Goal: Use online tool/utility

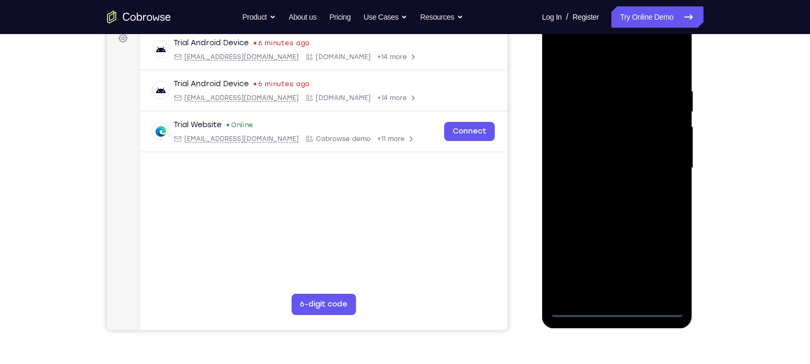
click at [617, 304] on div at bounding box center [617, 168] width 134 height 298
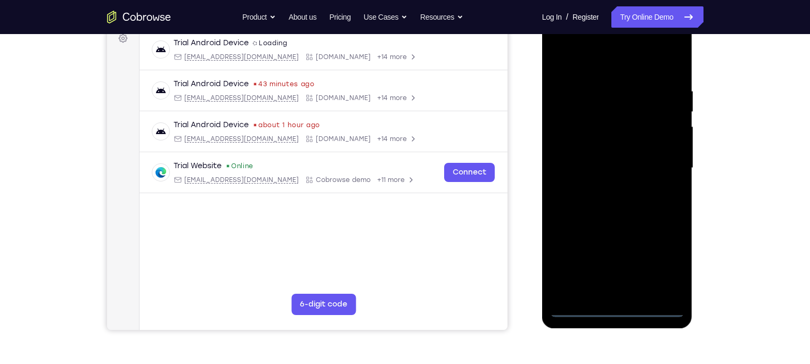
click at [619, 307] on div at bounding box center [617, 168] width 134 height 298
click at [665, 259] on div at bounding box center [617, 168] width 134 height 298
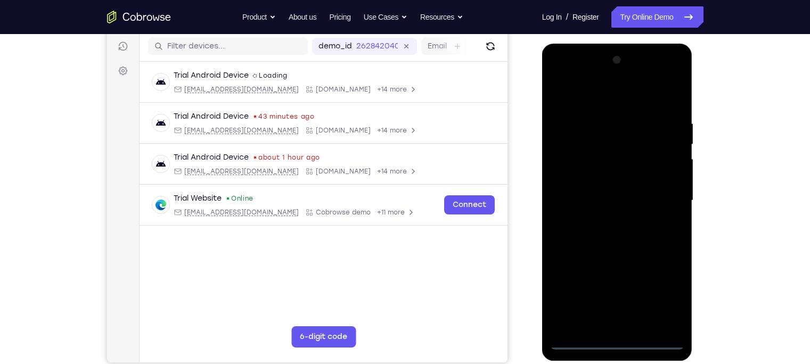
scroll to position [132, 0]
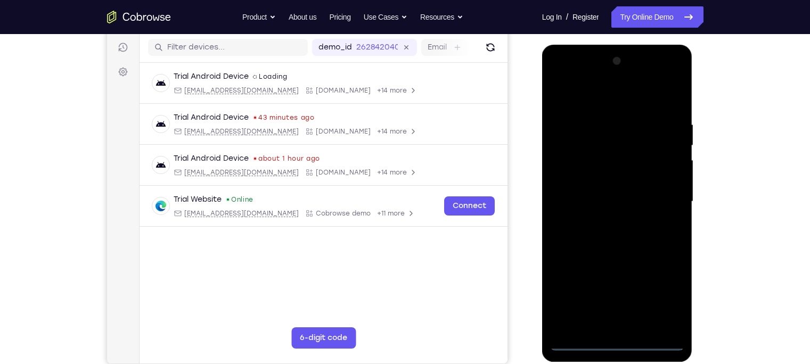
click at [590, 93] on div at bounding box center [617, 202] width 134 height 298
click at [660, 199] on div at bounding box center [617, 202] width 134 height 298
click at [603, 219] on div at bounding box center [617, 202] width 134 height 298
click at [615, 186] on div at bounding box center [617, 202] width 134 height 298
click at [620, 176] on div at bounding box center [617, 202] width 134 height 298
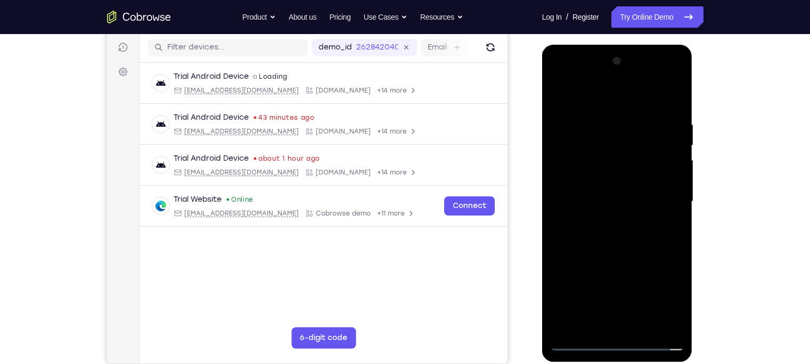
click at [615, 198] on div at bounding box center [617, 202] width 134 height 298
click at [613, 231] on div at bounding box center [617, 202] width 134 height 298
click at [611, 230] on div at bounding box center [617, 202] width 134 height 298
click at [672, 107] on div at bounding box center [617, 202] width 134 height 298
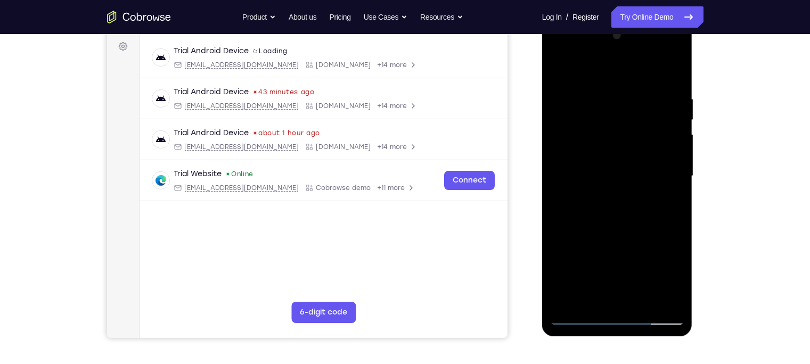
scroll to position [157, 0]
click at [639, 303] on div at bounding box center [617, 176] width 134 height 298
click at [625, 229] on div at bounding box center [617, 176] width 134 height 298
click at [631, 164] on div at bounding box center [617, 176] width 134 height 298
click at [585, 208] on div at bounding box center [617, 176] width 134 height 298
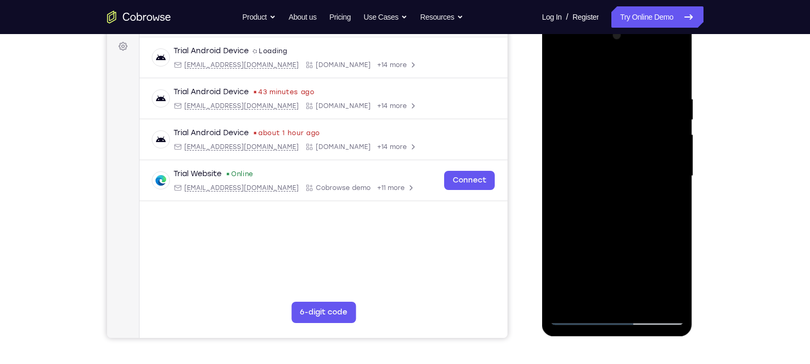
click at [585, 208] on div at bounding box center [617, 176] width 134 height 298
click at [582, 202] on div at bounding box center [617, 176] width 134 height 298
drag, startPoint x: 582, startPoint y: 202, endPoint x: 573, endPoint y: 201, distance: 8.6
click at [573, 201] on div at bounding box center [617, 176] width 134 height 298
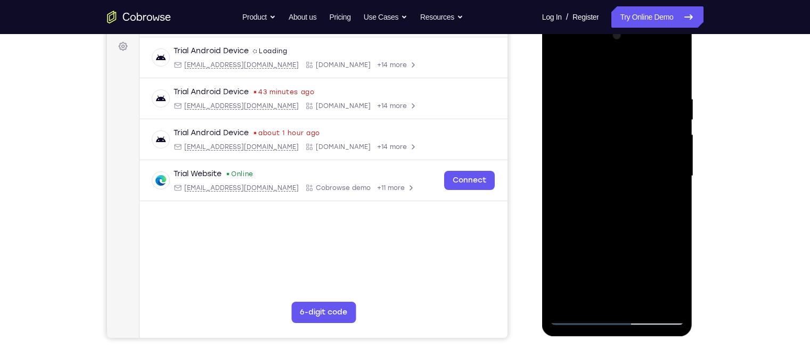
click at [582, 203] on div at bounding box center [617, 176] width 134 height 298
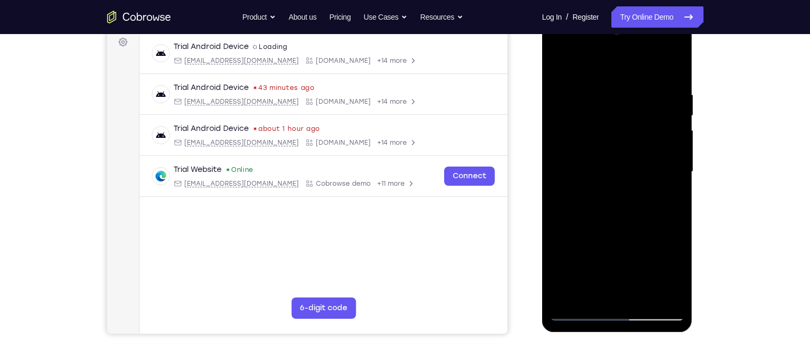
scroll to position [156, 0]
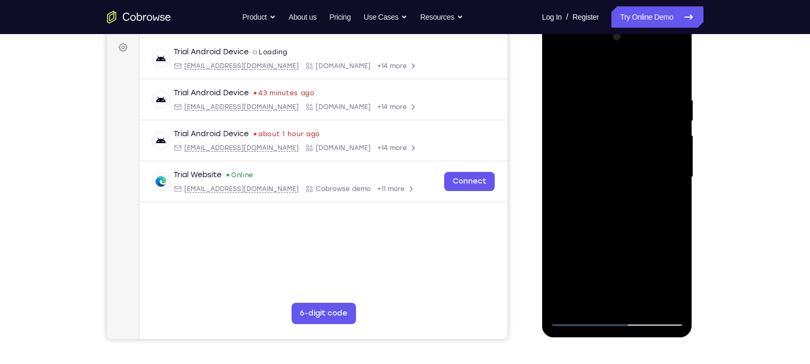
click at [582, 203] on div at bounding box center [617, 177] width 134 height 298
click at [667, 204] on div at bounding box center [617, 177] width 134 height 298
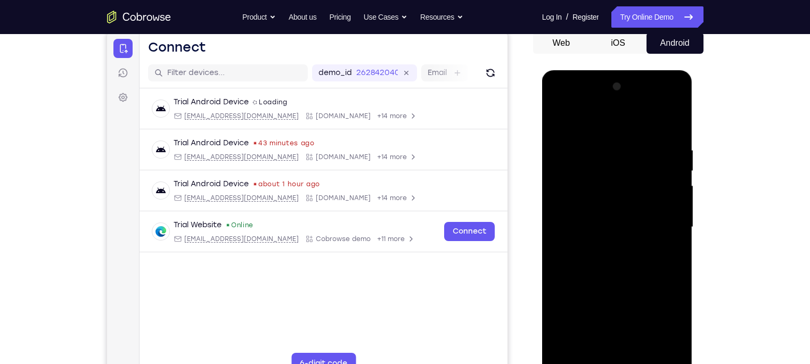
scroll to position [103, 0]
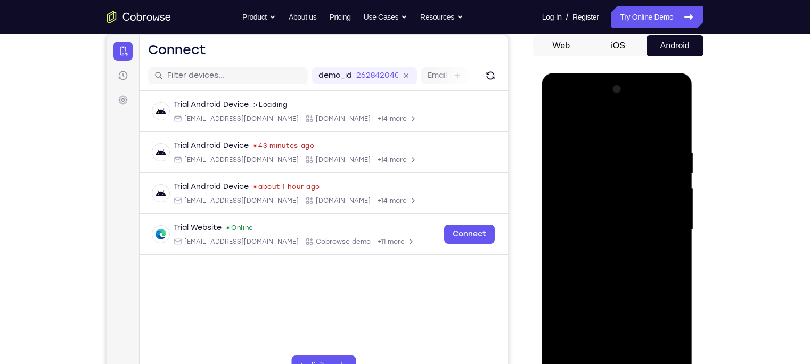
click at [560, 121] on div at bounding box center [617, 230] width 134 height 298
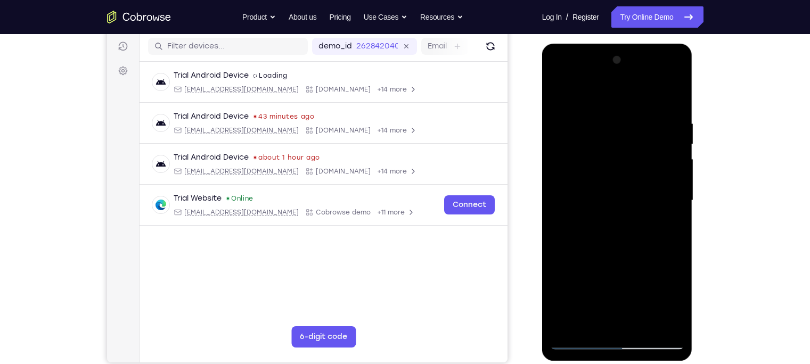
scroll to position [133, 0]
click at [601, 230] on div at bounding box center [617, 201] width 134 height 298
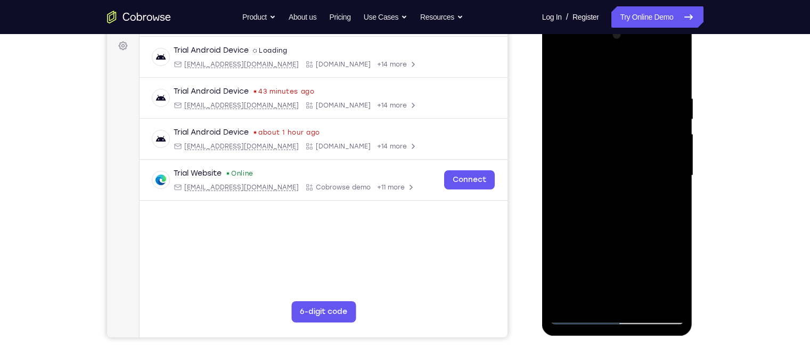
scroll to position [159, 0]
click at [560, 70] on div at bounding box center [617, 175] width 134 height 298
click at [639, 101] on div at bounding box center [617, 175] width 134 height 298
click at [644, 135] on div at bounding box center [617, 175] width 134 height 298
drag, startPoint x: 662, startPoint y: 110, endPoint x: 592, endPoint y: 112, distance: 69.8
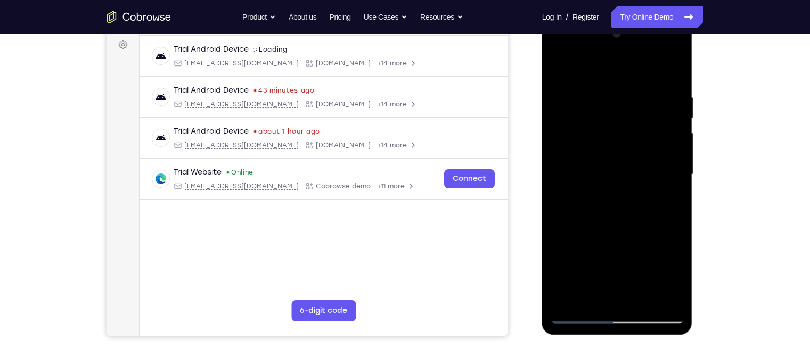
click at [592, 112] on div at bounding box center [617, 175] width 134 height 298
click at [637, 96] on div at bounding box center [617, 175] width 134 height 298
click at [642, 123] on div at bounding box center [617, 175] width 134 height 298
drag, startPoint x: 642, startPoint y: 123, endPoint x: 574, endPoint y: 124, distance: 67.7
click at [574, 124] on div at bounding box center [617, 175] width 134 height 298
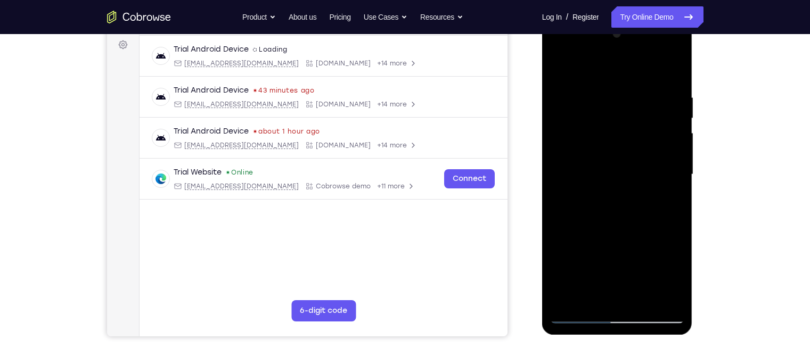
click at [639, 100] on div at bounding box center [617, 175] width 134 height 298
click at [640, 116] on div at bounding box center [617, 175] width 134 height 298
drag, startPoint x: 640, startPoint y: 116, endPoint x: 556, endPoint y: 125, distance: 84.6
click at [556, 125] on div at bounding box center [617, 175] width 134 height 298
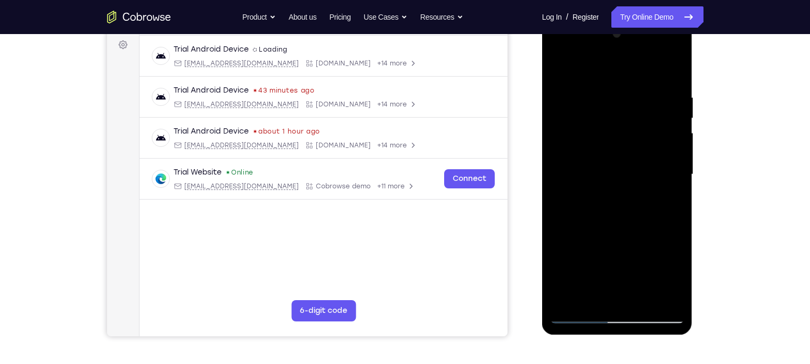
drag, startPoint x: 645, startPoint y: 115, endPoint x: 572, endPoint y: 119, distance: 73.1
click at [572, 119] on div at bounding box center [617, 175] width 134 height 298
click at [558, 64] on div at bounding box center [617, 175] width 134 height 298
click at [605, 86] on div at bounding box center [617, 175] width 134 height 298
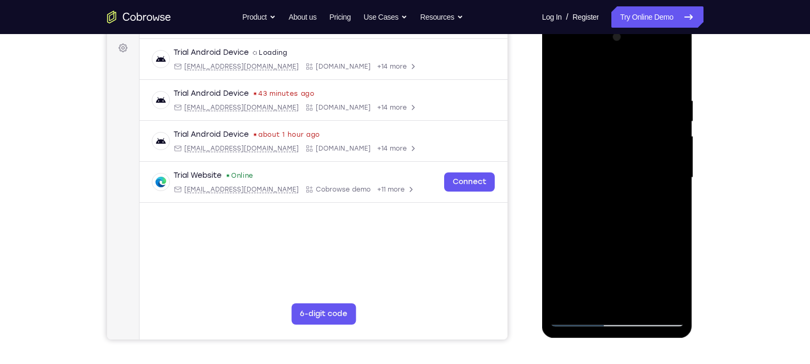
scroll to position [156, 0]
click at [667, 131] on div at bounding box center [617, 177] width 134 height 298
click at [672, 75] on div at bounding box center [617, 177] width 134 height 298
drag, startPoint x: 603, startPoint y: 108, endPoint x: 691, endPoint y: 121, distance: 89.0
click at [691, 121] on div at bounding box center [617, 178] width 151 height 317
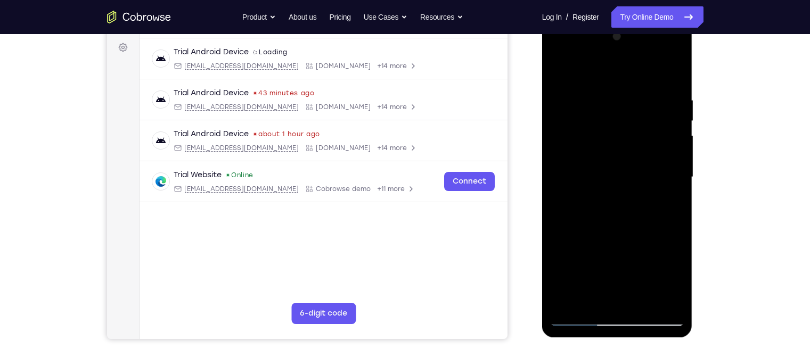
click at [578, 172] on div at bounding box center [617, 177] width 134 height 298
click at [578, 159] on div at bounding box center [617, 177] width 134 height 298
click at [557, 68] on div at bounding box center [617, 177] width 134 height 298
click at [671, 72] on div at bounding box center [617, 177] width 134 height 298
drag, startPoint x: 648, startPoint y: 197, endPoint x: 640, endPoint y: 183, distance: 16.2
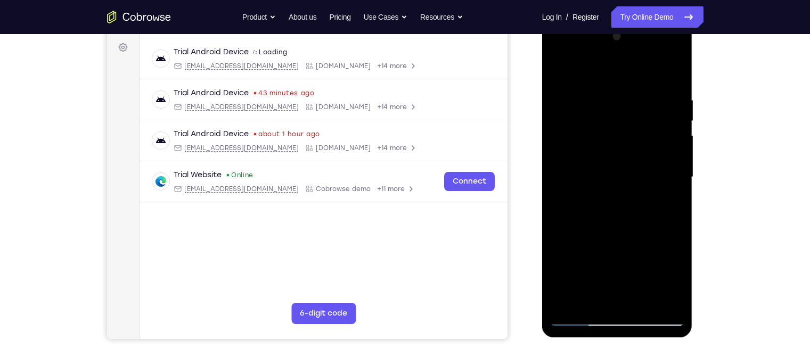
click at [640, 183] on div at bounding box center [617, 177] width 134 height 298
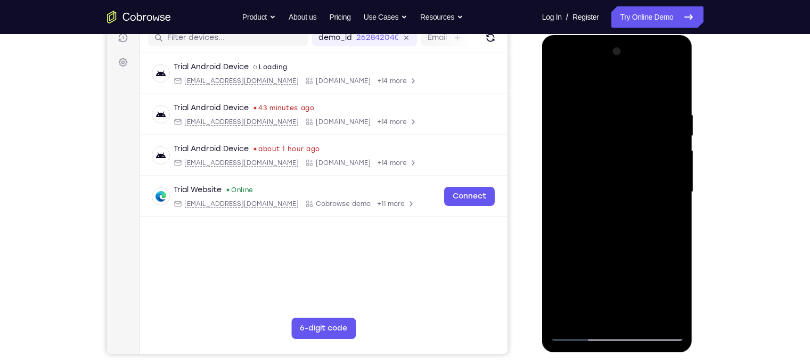
scroll to position [140, 0]
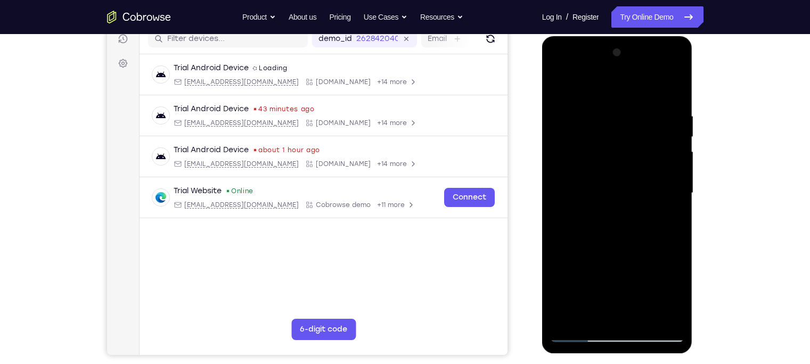
drag, startPoint x: 633, startPoint y: 156, endPoint x: 641, endPoint y: 276, distance: 120.7
click at [641, 276] on div at bounding box center [617, 193] width 134 height 298
drag, startPoint x: 658, startPoint y: 116, endPoint x: 581, endPoint y: 124, distance: 77.6
click at [581, 124] on div at bounding box center [617, 193] width 134 height 298
drag, startPoint x: 647, startPoint y: 106, endPoint x: 571, endPoint y: 117, distance: 76.9
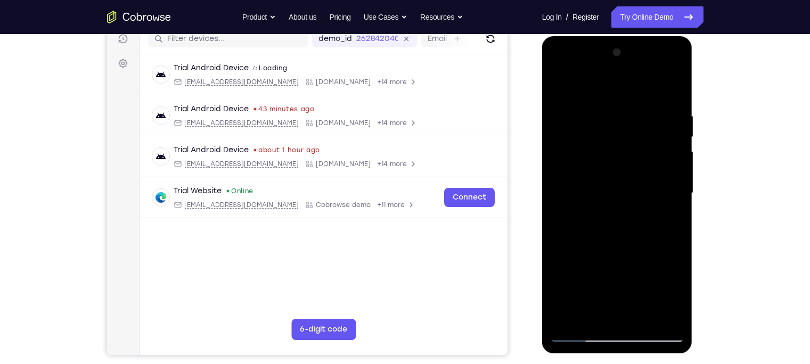
click at [571, 117] on div at bounding box center [617, 193] width 134 height 298
drag, startPoint x: 657, startPoint y: 108, endPoint x: 580, endPoint y: 117, distance: 77.7
click at [580, 117] on div at bounding box center [617, 193] width 134 height 298
drag, startPoint x: 657, startPoint y: 105, endPoint x: 619, endPoint y: 105, distance: 38.4
click at [619, 105] on div at bounding box center [617, 193] width 134 height 298
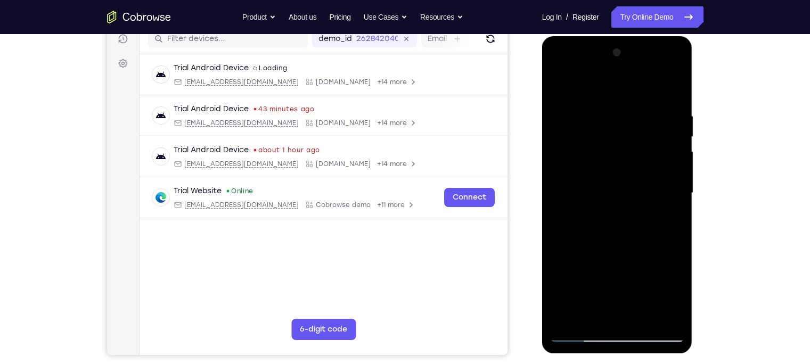
click at [580, 109] on div at bounding box center [617, 193] width 134 height 298
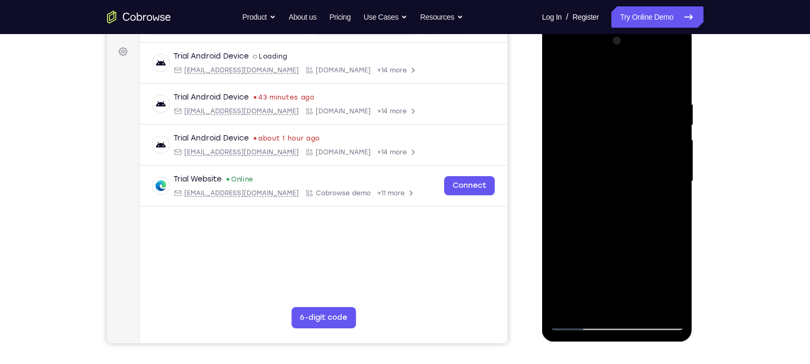
scroll to position [153, 0]
click at [665, 138] on div at bounding box center [617, 180] width 134 height 298
click at [668, 148] on div at bounding box center [617, 180] width 134 height 298
click at [670, 79] on div at bounding box center [617, 180] width 134 height 298
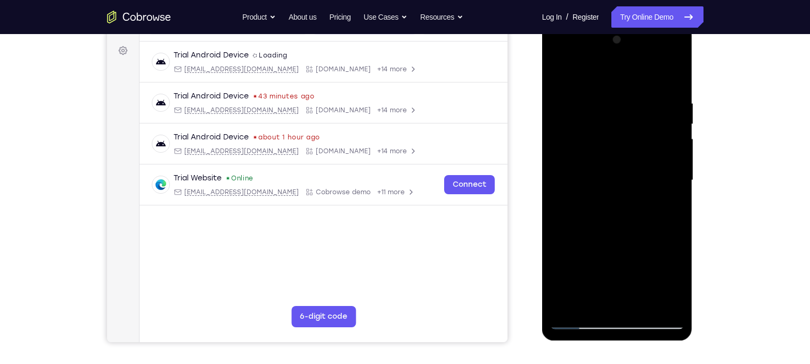
drag, startPoint x: 666, startPoint y: 94, endPoint x: 606, endPoint y: 99, distance: 60.4
click at [606, 99] on div at bounding box center [617, 180] width 134 height 298
click at [588, 95] on div at bounding box center [617, 180] width 134 height 298
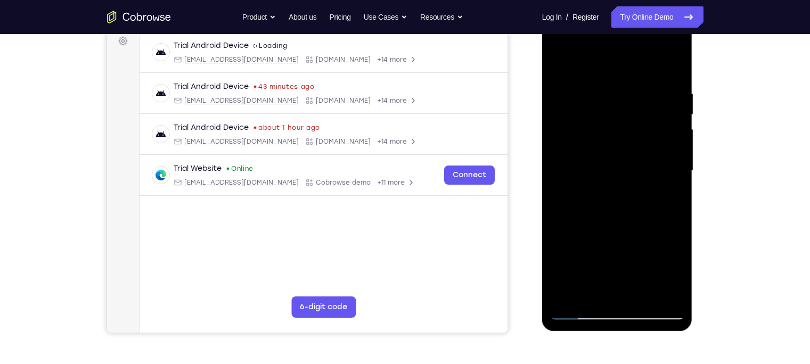
scroll to position [162, 0]
click at [668, 129] on div at bounding box center [617, 171] width 134 height 298
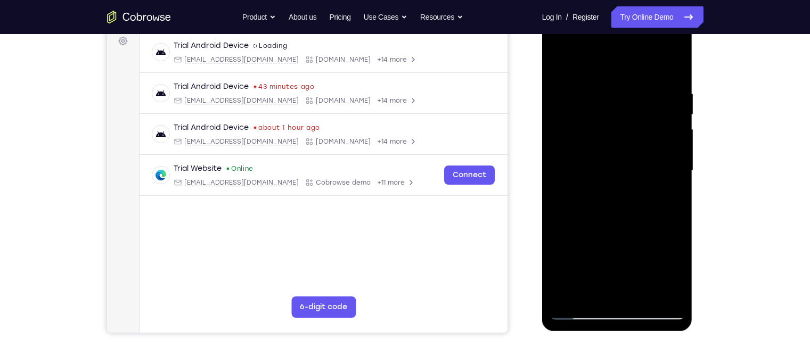
click at [672, 135] on div at bounding box center [617, 171] width 134 height 298
click at [673, 126] on div at bounding box center [617, 171] width 134 height 298
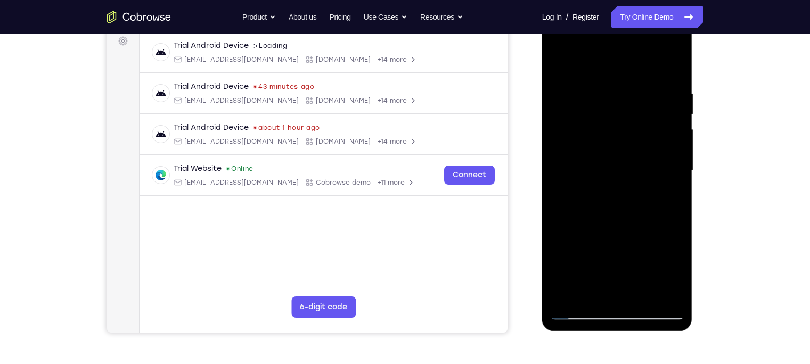
click at [667, 126] on div at bounding box center [617, 171] width 134 height 298
click at [673, 69] on div at bounding box center [617, 171] width 134 height 298
drag, startPoint x: 670, startPoint y: 86, endPoint x: 570, endPoint y: 97, distance: 99.8
click at [570, 97] on div at bounding box center [617, 171] width 134 height 298
click at [591, 84] on div at bounding box center [617, 171] width 134 height 298
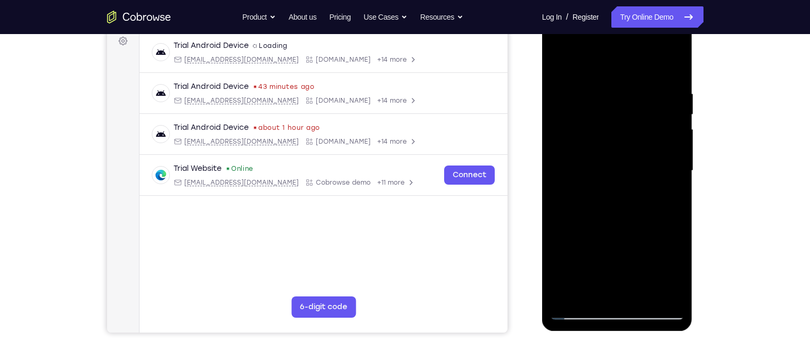
click at [671, 70] on div at bounding box center [617, 171] width 134 height 298
click at [649, 126] on div at bounding box center [617, 171] width 134 height 298
drag, startPoint x: 658, startPoint y: 98, endPoint x: 911, endPoint y: 101, distance: 252.5
click at [542, 63] on html "Online web based iOS Simulators and Android Emulators. Run iPhone, iPad, Mobile…" at bounding box center [618, 174] width 152 height 320
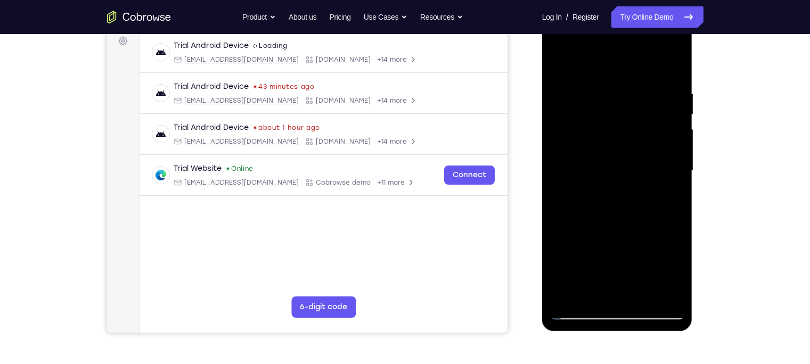
drag, startPoint x: 648, startPoint y: 83, endPoint x: 589, endPoint y: 104, distance: 63.3
click at [589, 104] on div at bounding box center [617, 171] width 134 height 298
click at [570, 292] on div at bounding box center [617, 171] width 134 height 298
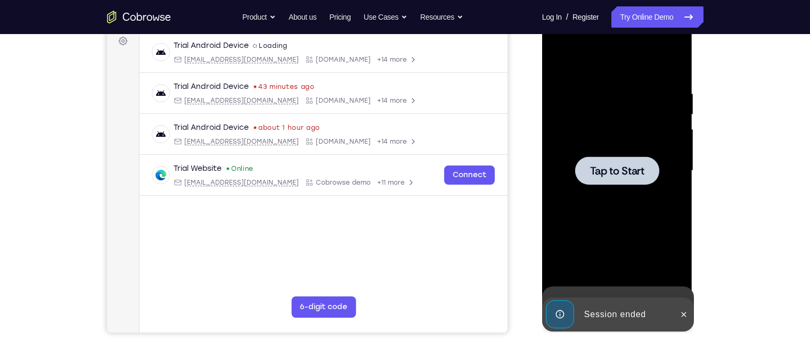
click at [611, 14] on div "Tap to Start" at bounding box center [617, 14] width 151 height 0
click at [611, 156] on div at bounding box center [617, 171] width 134 height 298
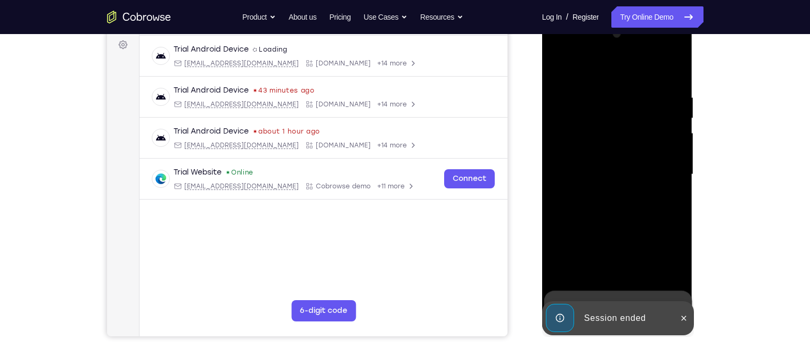
scroll to position [160, 0]
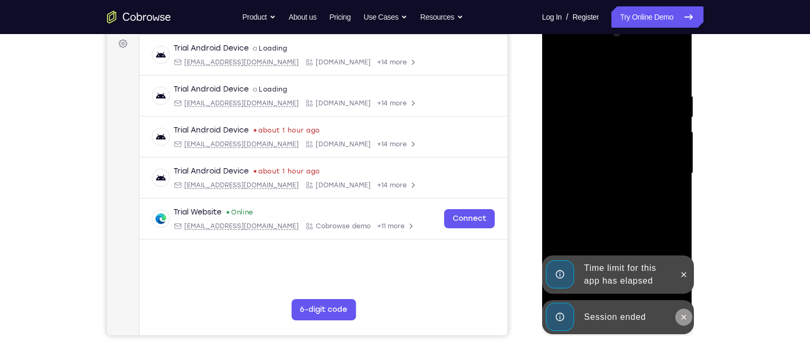
click at [685, 316] on icon at bounding box center [684, 317] width 5 height 5
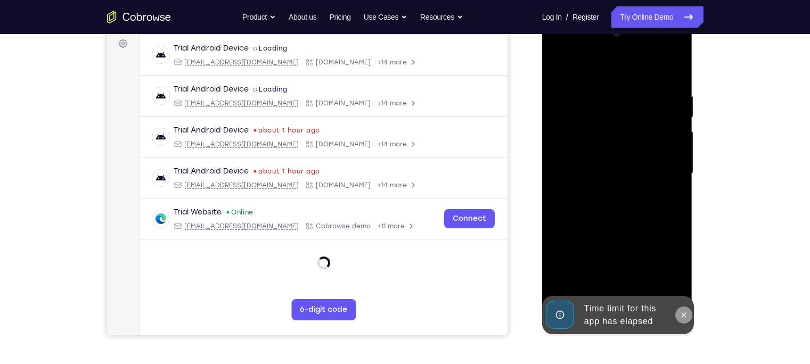
click at [680, 273] on div at bounding box center [617, 174] width 134 height 298
click at [691, 315] on button at bounding box center [683, 315] width 17 height 17
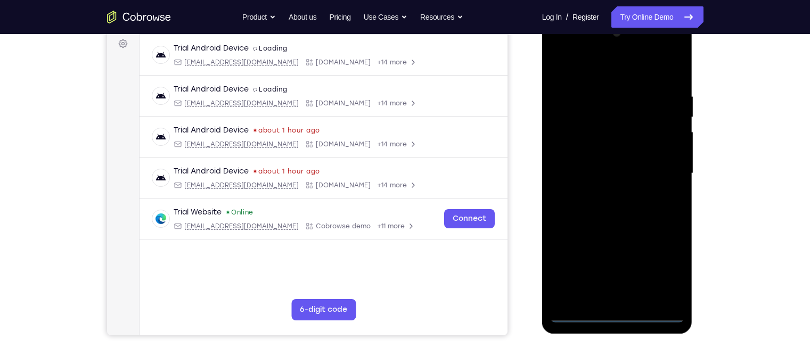
click at [619, 312] on div at bounding box center [617, 174] width 134 height 298
click at [662, 266] on div at bounding box center [617, 174] width 134 height 298
click at [597, 62] on div at bounding box center [617, 174] width 134 height 298
click at [657, 167] on div at bounding box center [617, 174] width 134 height 298
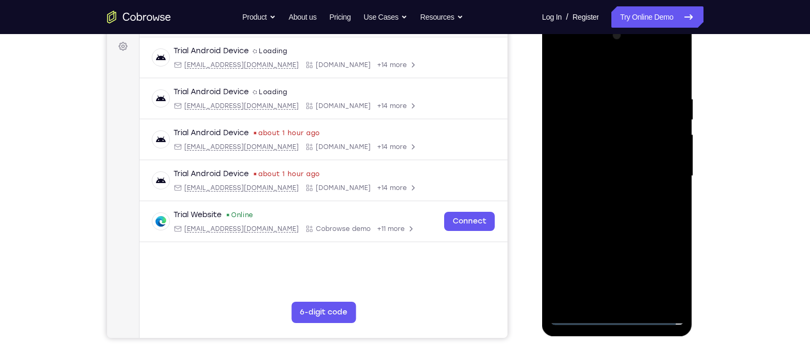
scroll to position [156, 0]
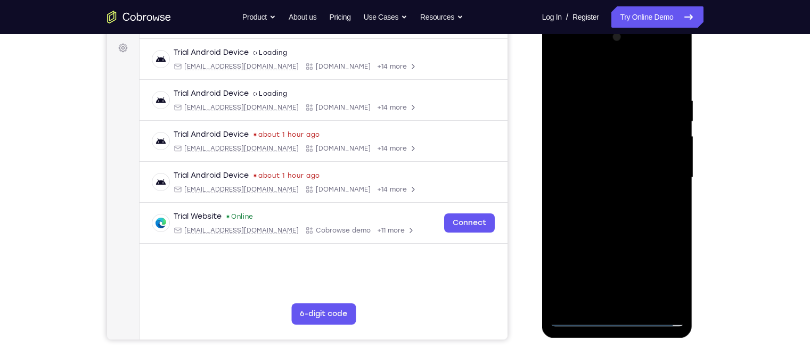
click at [603, 199] on div at bounding box center [617, 178] width 134 height 298
click at [618, 168] on div at bounding box center [617, 178] width 134 height 298
click at [631, 156] on div at bounding box center [617, 178] width 134 height 298
click at [632, 176] on div at bounding box center [617, 178] width 134 height 298
click at [621, 211] on div at bounding box center [617, 178] width 134 height 298
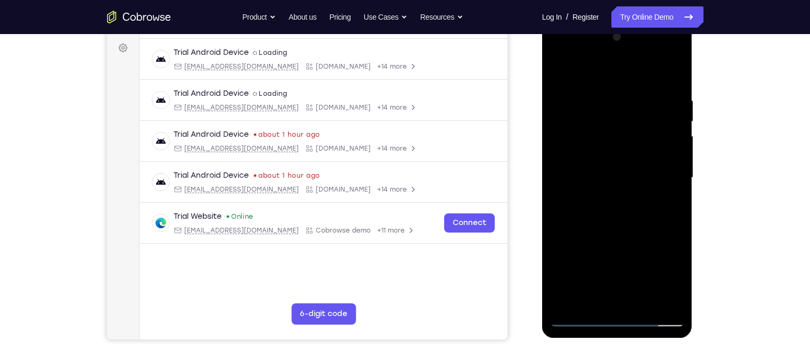
click at [621, 211] on div at bounding box center [617, 178] width 134 height 298
click at [670, 89] on div at bounding box center [617, 178] width 134 height 298
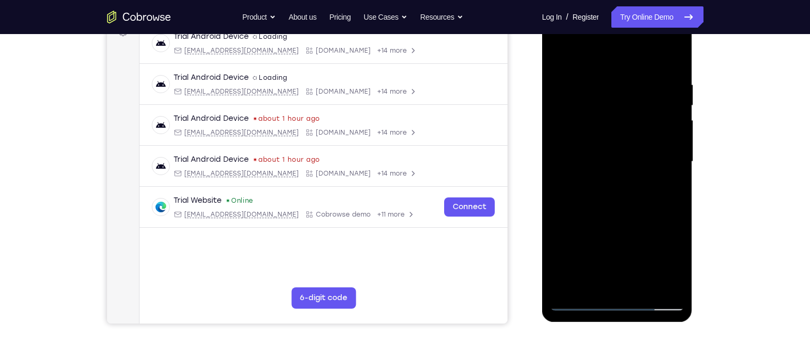
scroll to position [172, 0]
click at [674, 68] on div at bounding box center [617, 161] width 134 height 298
click at [610, 84] on div at bounding box center [617, 161] width 134 height 298
click at [674, 59] on div at bounding box center [617, 161] width 134 height 298
click at [568, 287] on div at bounding box center [617, 161] width 134 height 298
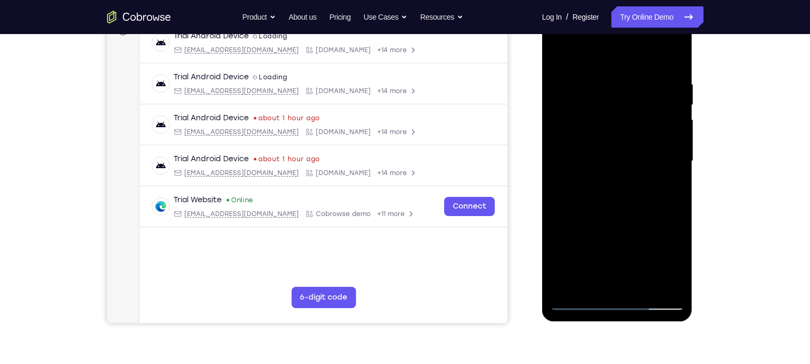
click at [678, 203] on div at bounding box center [617, 161] width 134 height 298
click at [674, 85] on div at bounding box center [617, 161] width 134 height 298
click at [675, 126] on div at bounding box center [617, 161] width 134 height 298
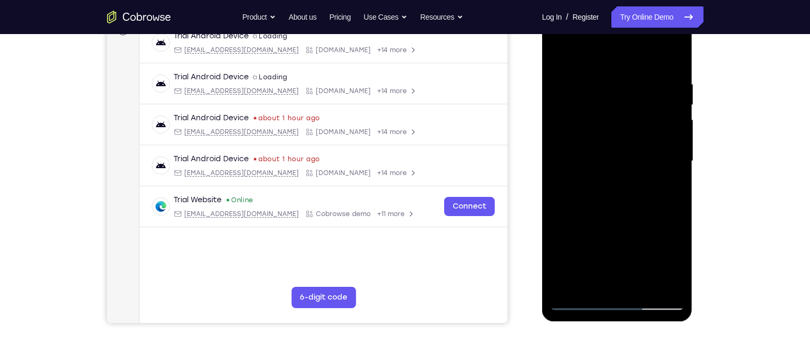
click at [672, 130] on div at bounding box center [617, 161] width 134 height 298
click at [675, 55] on div at bounding box center [617, 161] width 134 height 298
drag, startPoint x: 654, startPoint y: 81, endPoint x: 549, endPoint y: 79, distance: 105.0
click at [549, 79] on div at bounding box center [617, 162] width 151 height 317
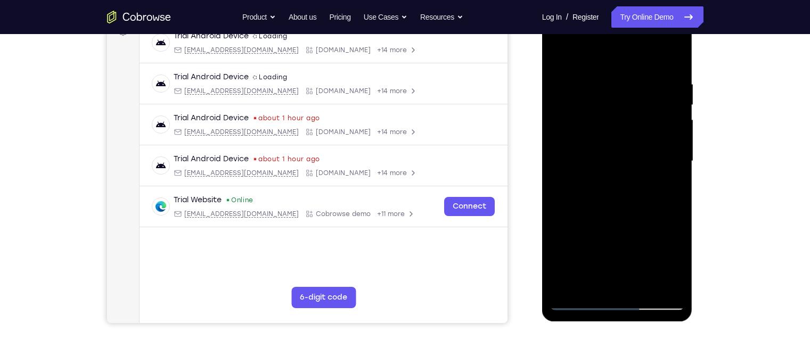
drag, startPoint x: 683, startPoint y: 81, endPoint x: 1076, endPoint y: 84, distance: 393.6
click at [542, 79] on html "Online web based iOS Simulators and Android Emulators. Run iPhone, iPad, Mobile…" at bounding box center [618, 164] width 152 height 320
drag, startPoint x: 672, startPoint y: 72, endPoint x: 558, endPoint y: 68, distance: 114.6
click at [558, 68] on div at bounding box center [617, 161] width 134 height 298
drag, startPoint x: 684, startPoint y: 70, endPoint x: 546, endPoint y: 83, distance: 138.6
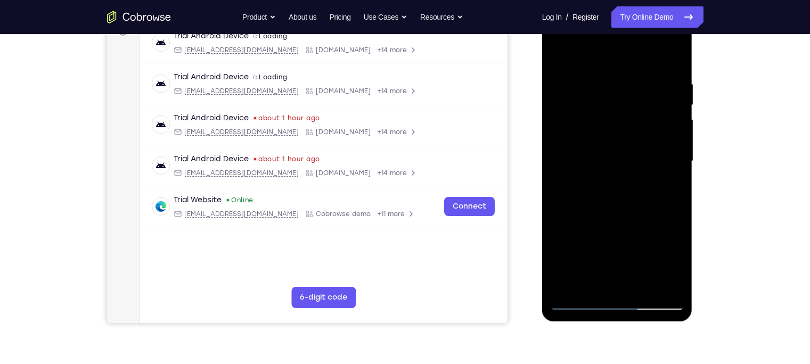
click at [546, 83] on div at bounding box center [617, 162] width 151 height 317
click at [634, 68] on div at bounding box center [617, 161] width 134 height 298
click at [677, 119] on div at bounding box center [617, 161] width 134 height 298
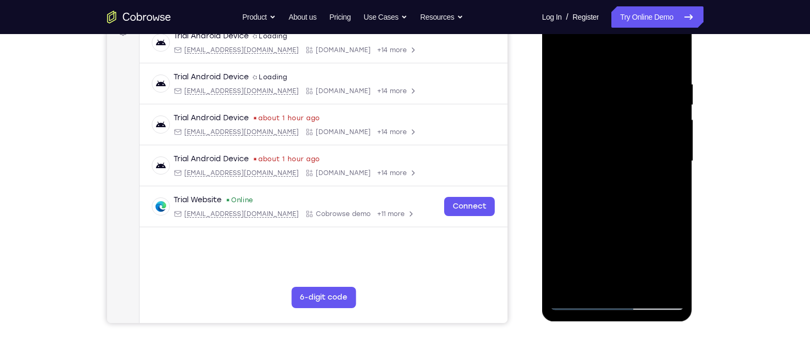
click at [676, 59] on div at bounding box center [617, 161] width 134 height 298
drag, startPoint x: 673, startPoint y: 69, endPoint x: 532, endPoint y: 89, distance: 142.5
click at [542, 89] on html "Online web based iOS Simulators and Android Emulators. Run iPhone, iPad, Mobile…" at bounding box center [618, 164] width 152 height 320
drag, startPoint x: 638, startPoint y: 77, endPoint x: 564, endPoint y: 85, distance: 74.4
click at [564, 85] on div at bounding box center [617, 161] width 134 height 298
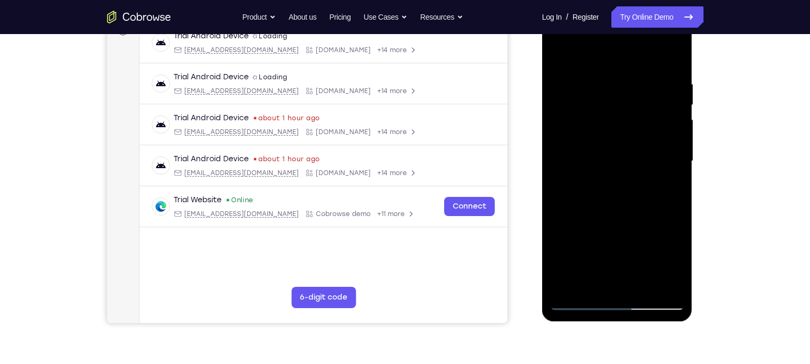
drag, startPoint x: 611, startPoint y: 210, endPoint x: 595, endPoint y: 31, distance: 179.7
click at [595, 31] on div at bounding box center [617, 161] width 134 height 298
drag, startPoint x: 639, startPoint y: 226, endPoint x: 588, endPoint y: 92, distance: 143.1
click at [588, 92] on div at bounding box center [617, 161] width 134 height 298
drag, startPoint x: 607, startPoint y: 183, endPoint x: 559, endPoint y: 2, distance: 187.3
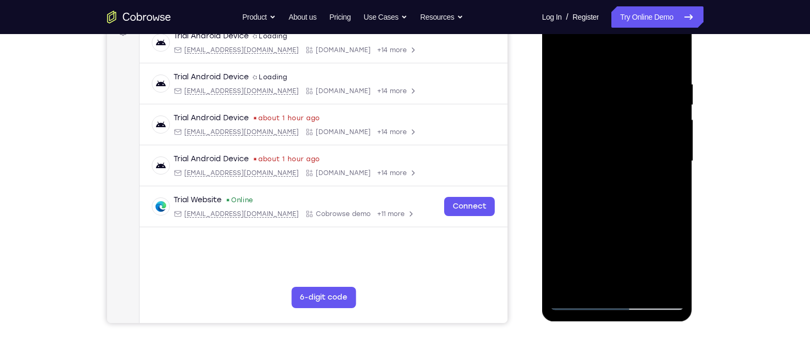
click at [559, 4] on html "Online web based iOS Simulators and Android Emulators. Run iPhone, iPad, Mobile…" at bounding box center [618, 164] width 152 height 320
drag, startPoint x: 611, startPoint y: 221, endPoint x: 574, endPoint y: 102, distance: 124.0
click at [574, 102] on div at bounding box center [617, 161] width 134 height 298
drag, startPoint x: 637, startPoint y: 209, endPoint x: 605, endPoint y: 35, distance: 177.2
click at [605, 35] on div at bounding box center [617, 161] width 134 height 298
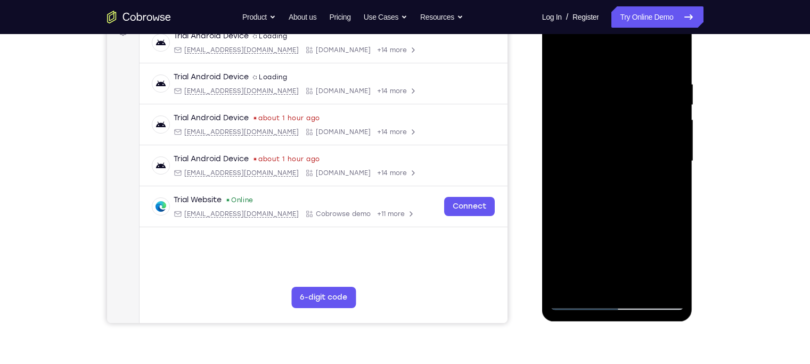
drag, startPoint x: 614, startPoint y: 222, endPoint x: 586, endPoint y: 157, distance: 70.9
click at [586, 157] on div at bounding box center [617, 161] width 134 height 298
click at [676, 122] on div at bounding box center [617, 161] width 134 height 298
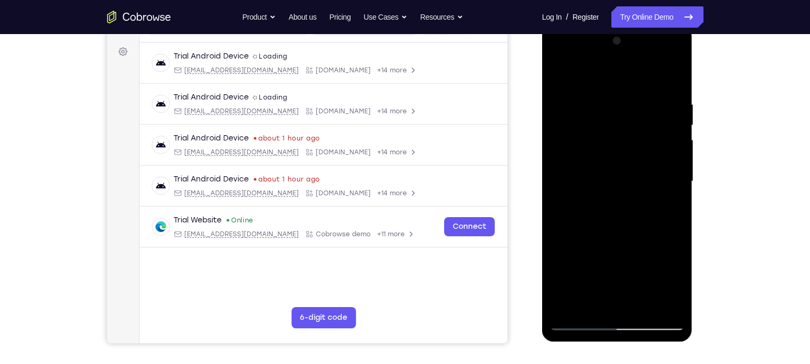
scroll to position [151, 0]
click at [674, 145] on div at bounding box center [617, 182] width 134 height 298
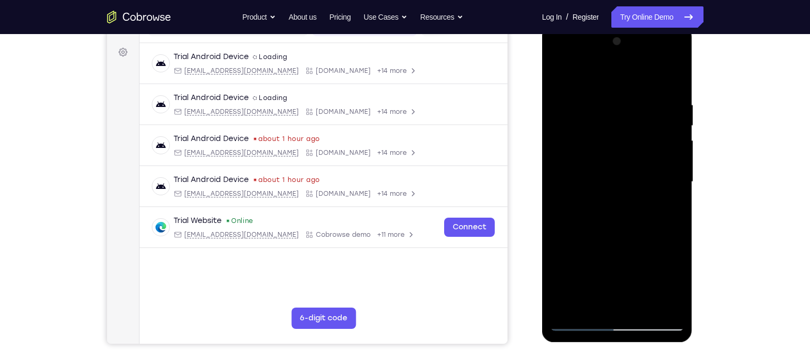
click at [674, 145] on div at bounding box center [617, 182] width 134 height 298
drag, startPoint x: 632, startPoint y: 107, endPoint x: 633, endPoint y: 157, distance: 50.6
click at [633, 157] on div at bounding box center [617, 182] width 134 height 298
click at [674, 199] on div at bounding box center [617, 182] width 134 height 298
click at [677, 195] on div at bounding box center [617, 182] width 134 height 298
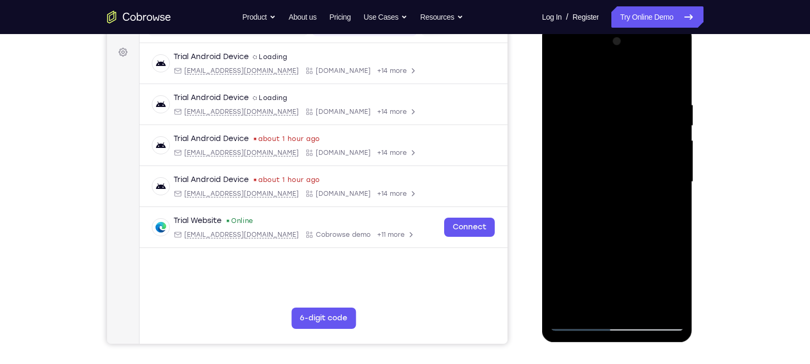
click at [677, 195] on div at bounding box center [617, 182] width 134 height 298
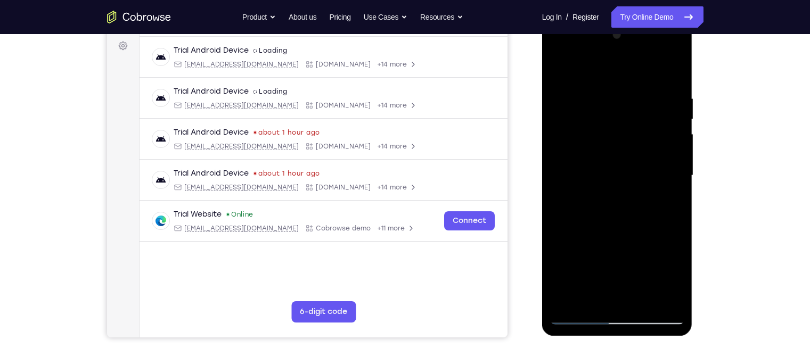
scroll to position [157, 0]
click at [679, 186] on div at bounding box center [617, 176] width 134 height 298
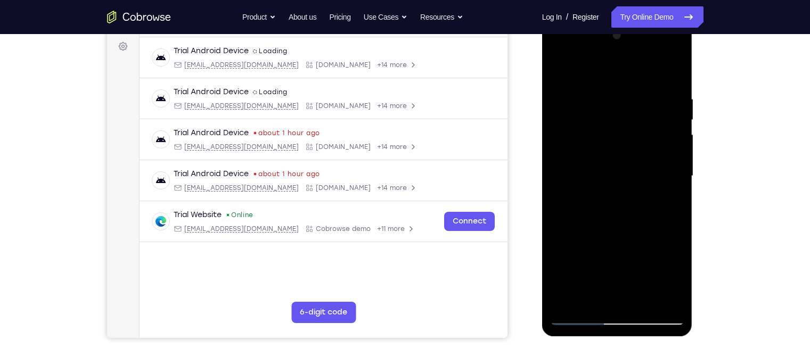
click at [673, 190] on div at bounding box center [617, 176] width 134 height 298
click at [680, 190] on div at bounding box center [617, 176] width 134 height 298
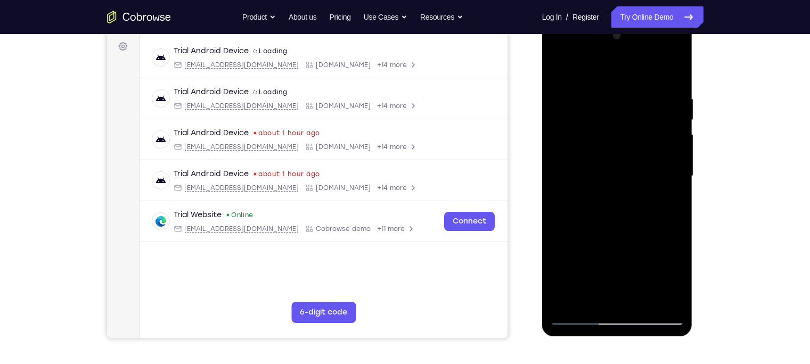
click at [680, 190] on div at bounding box center [617, 176] width 134 height 298
drag, startPoint x: 650, startPoint y: 241, endPoint x: 633, endPoint y: 124, distance: 118.4
click at [633, 124] on div at bounding box center [617, 176] width 134 height 298
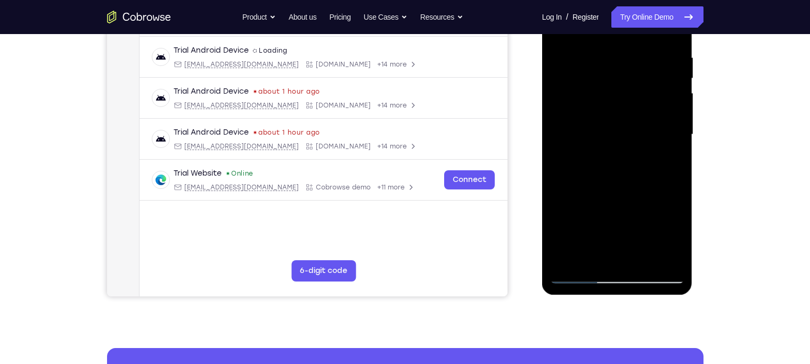
scroll to position [203, 0]
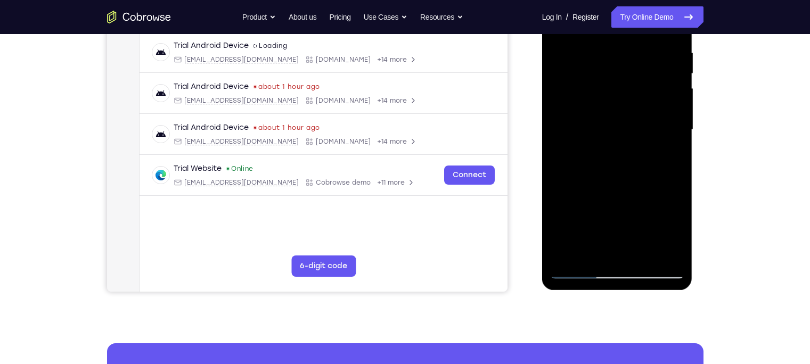
drag, startPoint x: 625, startPoint y: 218, endPoint x: 625, endPoint y: 81, distance: 137.4
click at [625, 81] on div at bounding box center [617, 130] width 134 height 298
click at [680, 123] on div at bounding box center [617, 130] width 134 height 298
click at [588, 251] on div at bounding box center [617, 130] width 134 height 298
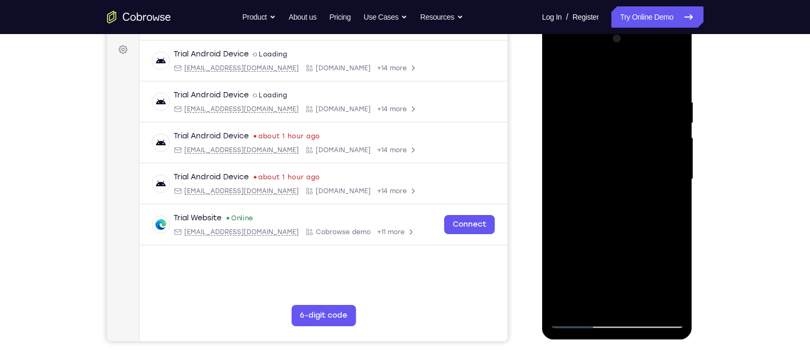
scroll to position [154, 0]
drag, startPoint x: 650, startPoint y: 249, endPoint x: 633, endPoint y: 113, distance: 136.9
click at [633, 113] on div at bounding box center [617, 179] width 134 height 298
drag, startPoint x: 655, startPoint y: 226, endPoint x: 641, endPoint y: 187, distance: 41.6
click at [641, 187] on div at bounding box center [617, 179] width 134 height 298
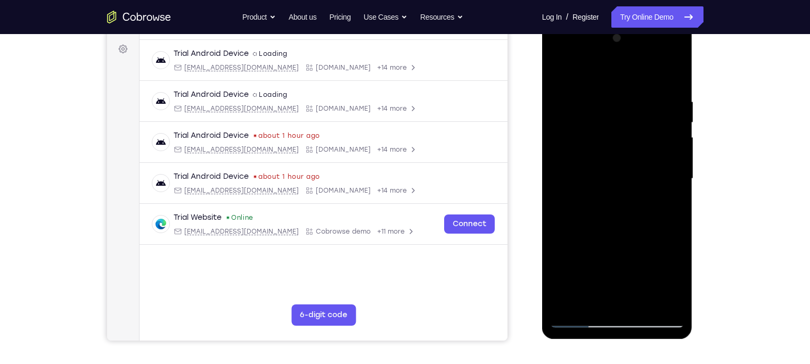
click at [659, 162] on div at bounding box center [617, 179] width 134 height 298
drag, startPoint x: 664, startPoint y: 191, endPoint x: 653, endPoint y: 289, distance: 99.2
click at [653, 289] on div at bounding box center [617, 179] width 134 height 298
drag, startPoint x: 643, startPoint y: 151, endPoint x: 645, endPoint y: 263, distance: 112.4
click at [645, 263] on div at bounding box center [617, 179] width 134 height 298
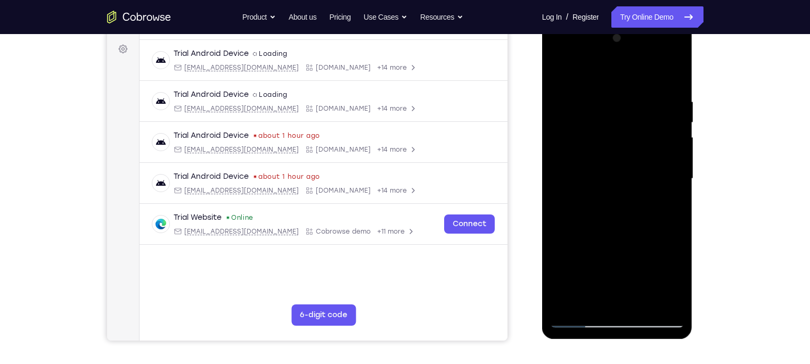
click at [680, 188] on div at bounding box center [617, 179] width 134 height 298
click at [678, 184] on div at bounding box center [617, 179] width 134 height 298
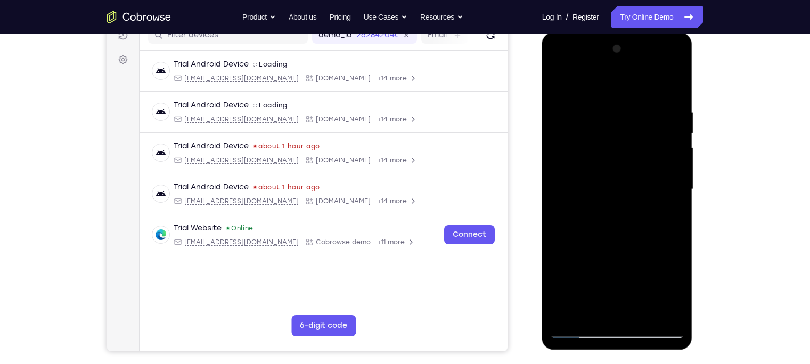
scroll to position [144, 0]
click at [677, 195] on div at bounding box center [617, 189] width 134 height 298
click at [563, 196] on div at bounding box center [617, 189] width 134 height 298
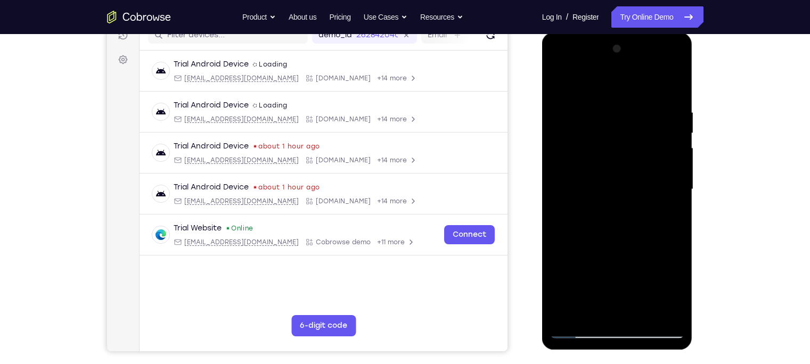
click at [563, 196] on div at bounding box center [617, 189] width 134 height 298
drag, startPoint x: 635, startPoint y: 272, endPoint x: 607, endPoint y: 175, distance: 101.5
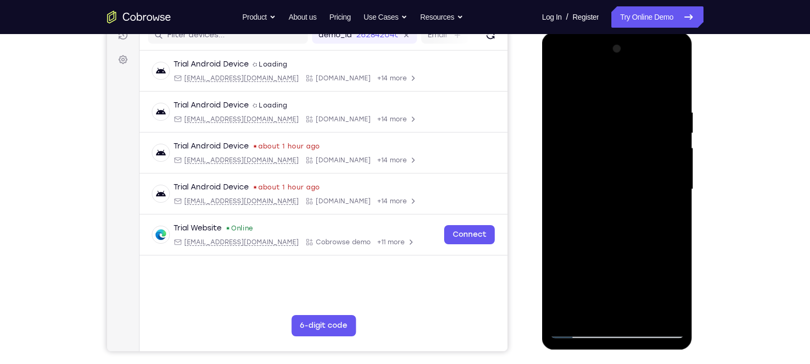
click at [607, 175] on div at bounding box center [617, 189] width 134 height 298
drag, startPoint x: 600, startPoint y: 278, endPoint x: 588, endPoint y: 91, distance: 187.4
click at [588, 91] on div at bounding box center [617, 189] width 134 height 298
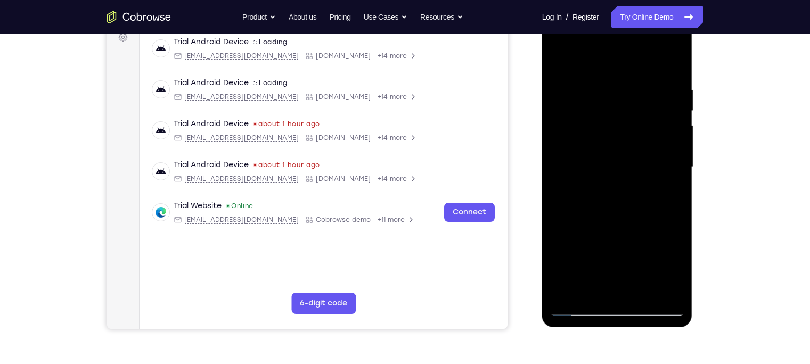
scroll to position [165, 0]
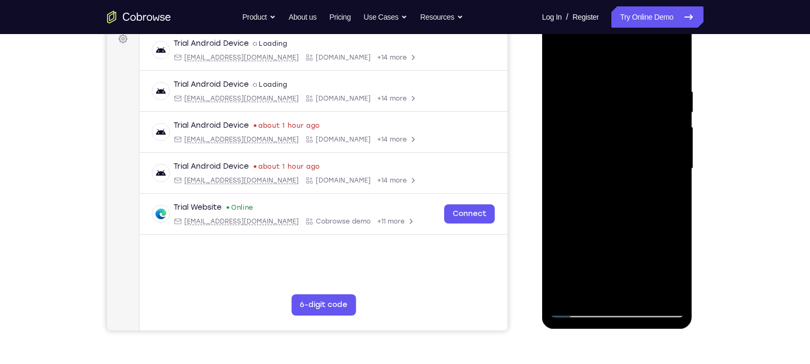
drag, startPoint x: 621, startPoint y: 126, endPoint x: 613, endPoint y: 177, distance: 51.2
click at [613, 177] on div at bounding box center [617, 169] width 134 height 298
click at [683, 213] on div at bounding box center [617, 169] width 134 height 298
click at [678, 208] on div at bounding box center [617, 169] width 134 height 298
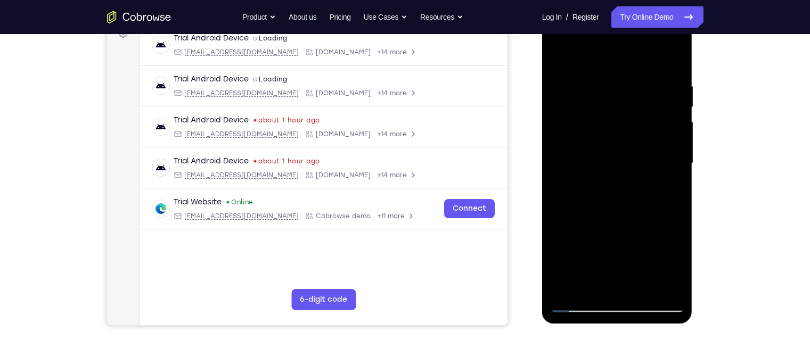
scroll to position [170, 0]
drag, startPoint x: 654, startPoint y: 223, endPoint x: 634, endPoint y: 161, distance: 65.2
click at [634, 161] on div at bounding box center [617, 163] width 134 height 298
click at [673, 143] on div at bounding box center [617, 163] width 134 height 298
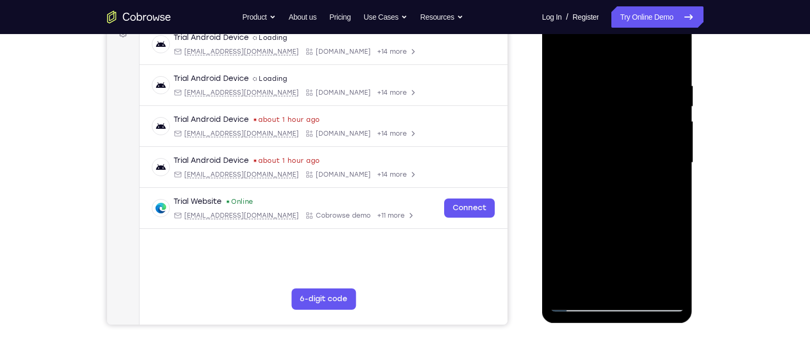
click at [673, 143] on div at bounding box center [617, 163] width 134 height 298
drag, startPoint x: 642, startPoint y: 226, endPoint x: 607, endPoint y: 109, distance: 122.2
click at [607, 109] on div at bounding box center [617, 163] width 134 height 298
drag, startPoint x: 613, startPoint y: 232, endPoint x: 606, endPoint y: 96, distance: 136.0
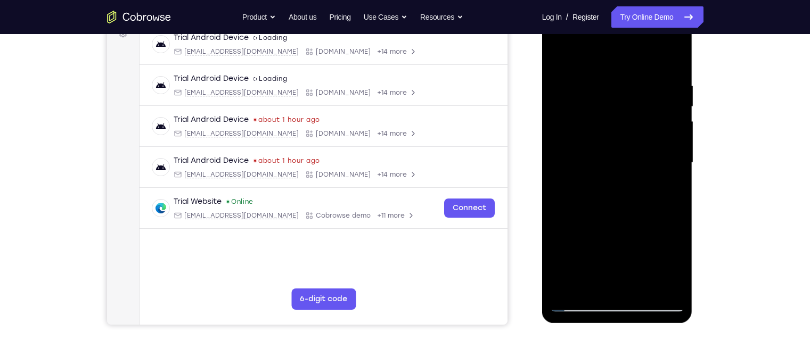
click at [606, 96] on div at bounding box center [617, 163] width 134 height 298
click at [679, 136] on div at bounding box center [617, 163] width 134 height 298
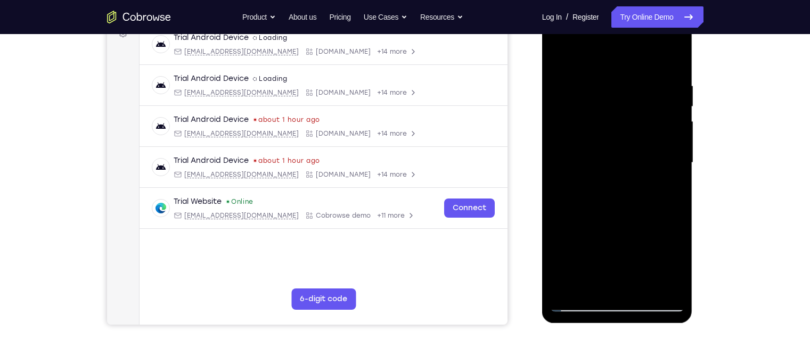
click at [673, 137] on div at bounding box center [617, 163] width 134 height 298
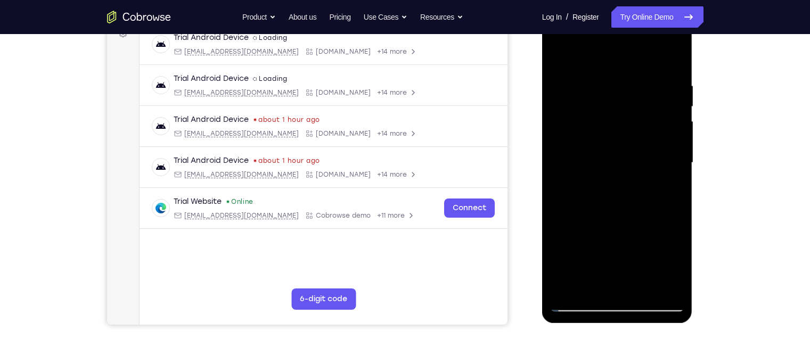
click at [673, 137] on div at bounding box center [617, 163] width 134 height 298
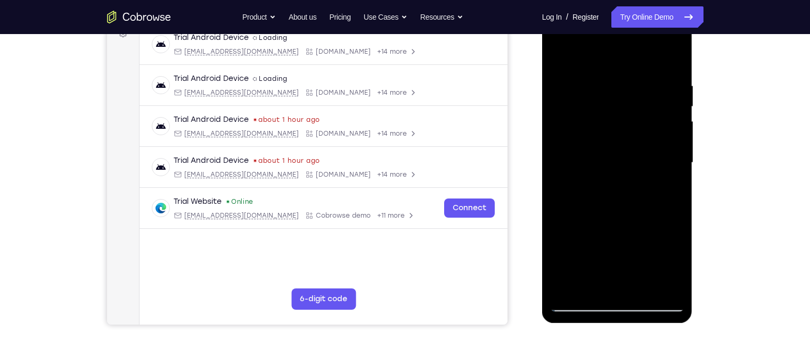
drag, startPoint x: 640, startPoint y: 194, endPoint x: 623, endPoint y: 80, distance: 114.8
click at [623, 80] on div at bounding box center [617, 163] width 134 height 298
drag, startPoint x: 625, startPoint y: 218, endPoint x: 580, endPoint y: 105, distance: 121.0
click at [580, 105] on div at bounding box center [617, 163] width 134 height 298
click at [673, 162] on div at bounding box center [617, 163] width 134 height 298
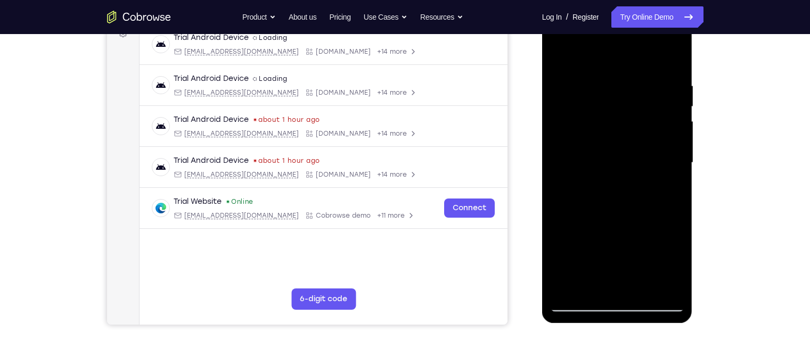
click at [673, 162] on div at bounding box center [617, 163] width 134 height 298
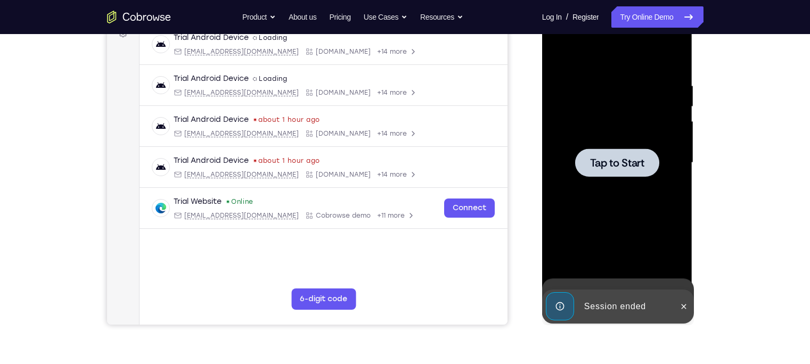
click at [673, 6] on div "Tap to Start" at bounding box center [617, 6] width 151 height 0
